Goal: Task Accomplishment & Management: Manage account settings

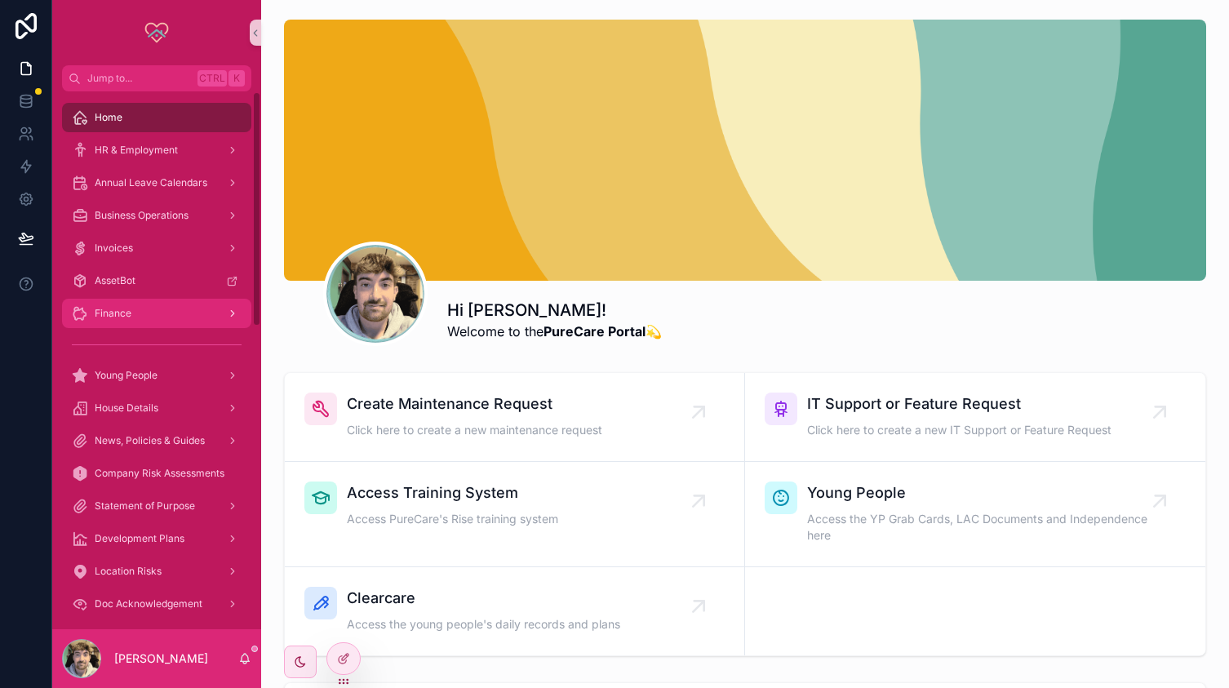
click at [105, 312] on span "Finance" at bounding box center [113, 313] width 37 height 13
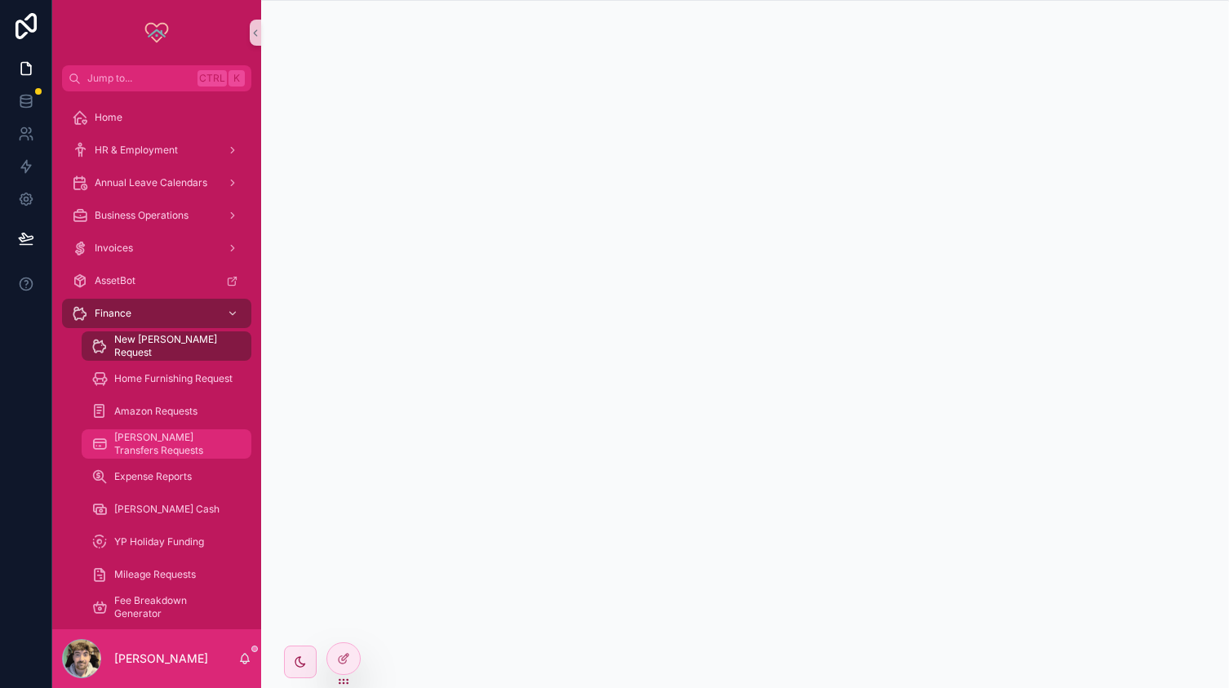
click at [154, 436] on div "[PERSON_NAME] Transfers Requests" at bounding box center [166, 444] width 150 height 26
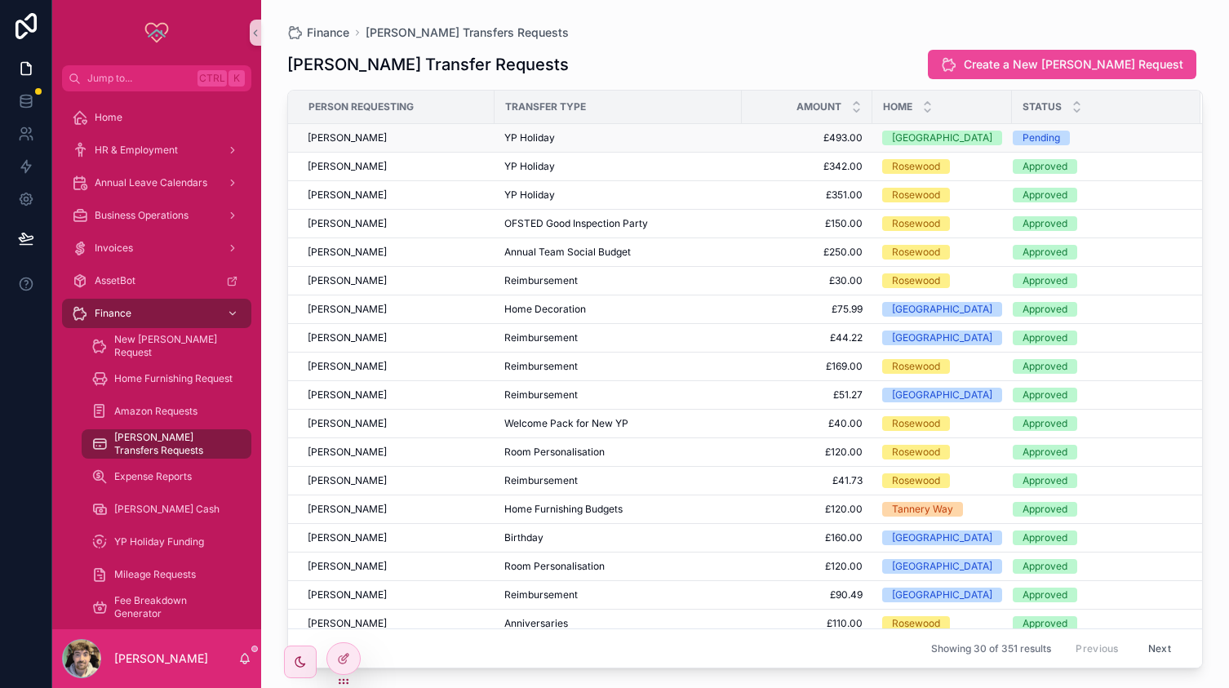
click at [461, 136] on div "[PERSON_NAME]" at bounding box center [396, 137] width 177 height 13
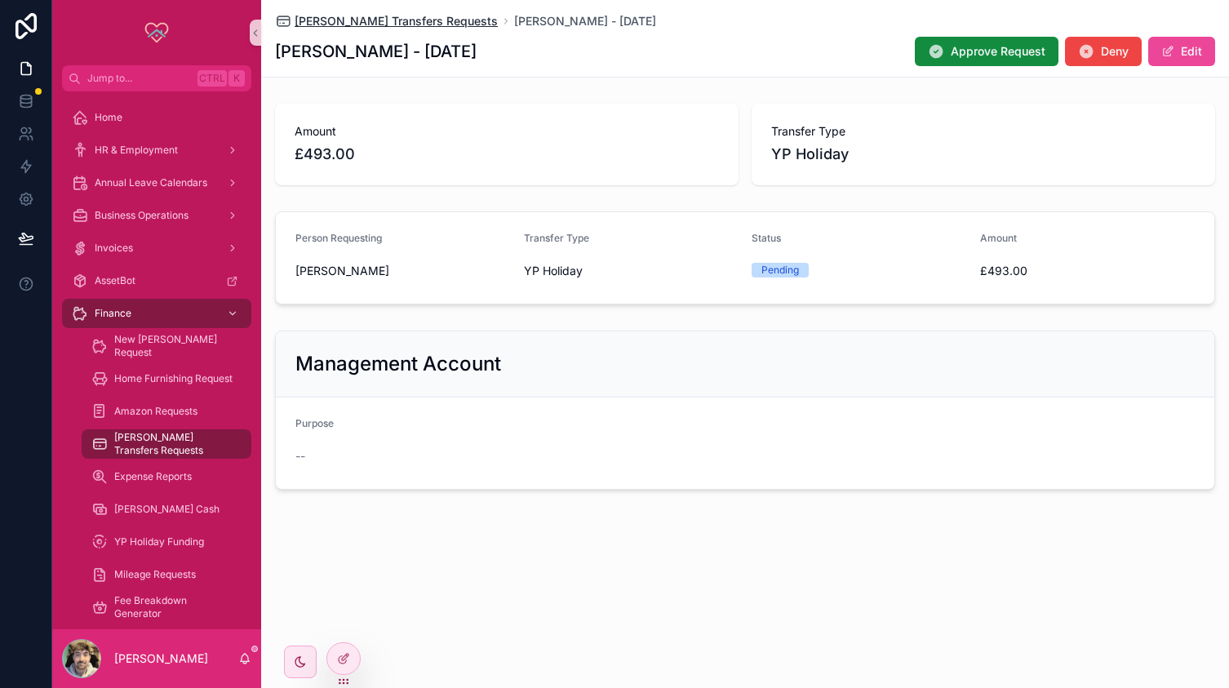
click at [365, 28] on span "[PERSON_NAME] Transfers Requests" at bounding box center [396, 21] width 203 height 16
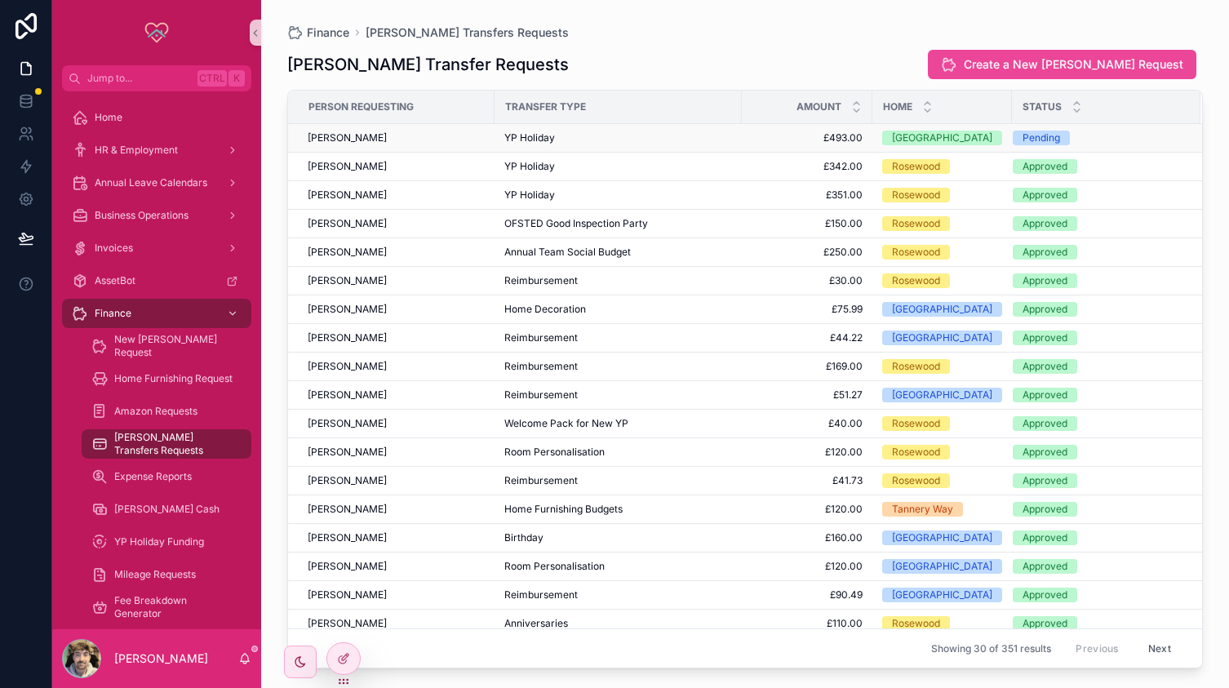
click at [468, 136] on div "[PERSON_NAME]" at bounding box center [396, 137] width 177 height 13
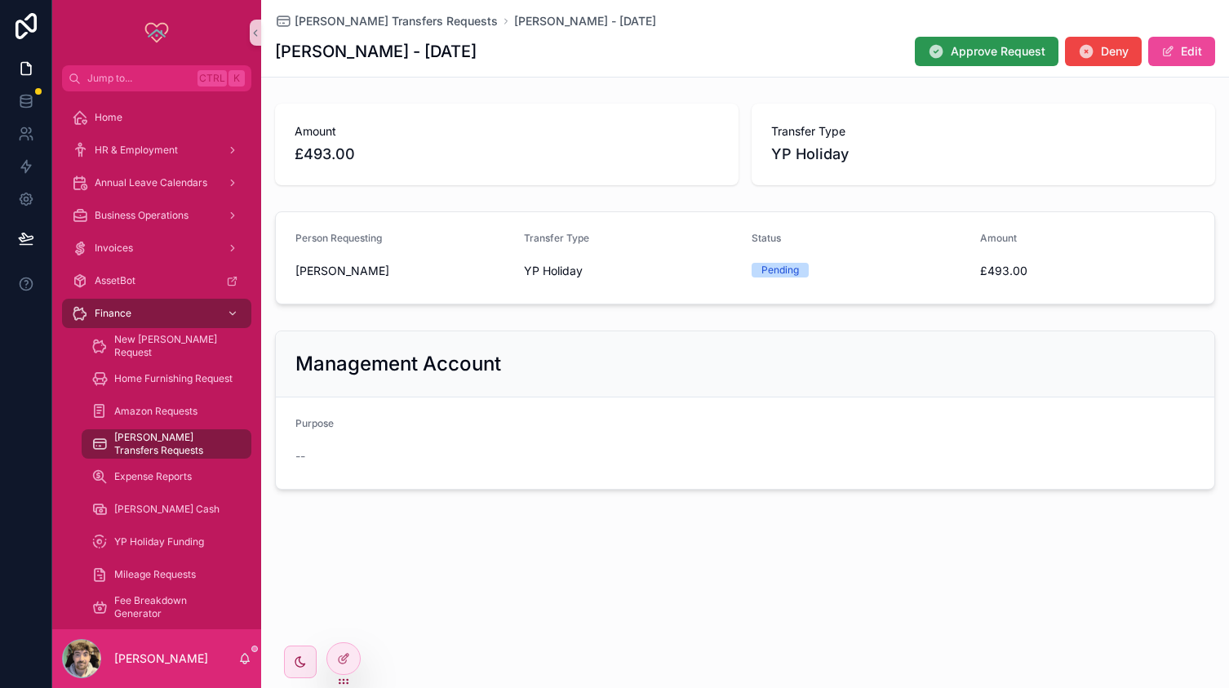
click at [977, 46] on span "Approve Request" at bounding box center [997, 51] width 95 height 16
click at [392, 17] on span "[PERSON_NAME] Transfers Requests" at bounding box center [396, 21] width 203 height 16
